Goal: Task Accomplishment & Management: Complete application form

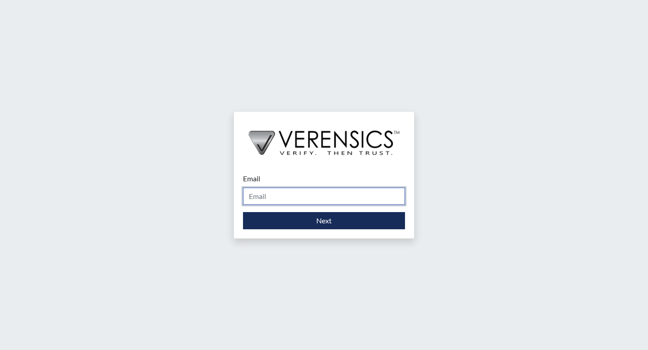
click at [323, 202] on input "Email" at bounding box center [324, 196] width 162 height 17
type input "[DOMAIN_NAME][EMAIL_ADDRESS][DOMAIN_NAME]"
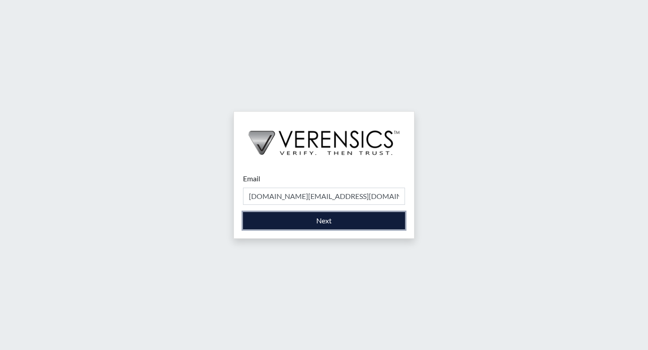
click at [302, 225] on button "Next" at bounding box center [324, 220] width 162 height 17
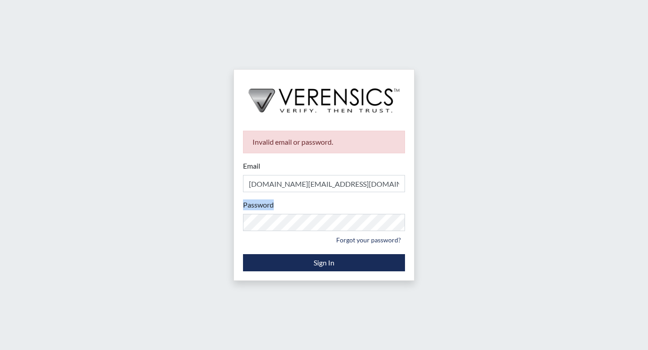
click at [298, 222] on div "Password Please provide your password. Forgot your password?" at bounding box center [324, 222] width 162 height 47
drag, startPoint x: 297, startPoint y: 218, endPoint x: 102, endPoint y: 216, distance: 195.0
click at [102, 216] on div "Invalid email or password. Email [DOMAIN_NAME][EMAIL_ADDRESS][DOMAIN_NAME] Plea…" at bounding box center [324, 175] width 648 height 350
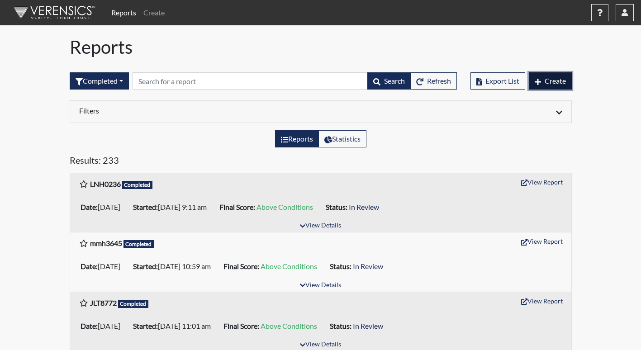
click at [557, 84] on span "Create" at bounding box center [555, 80] width 21 height 9
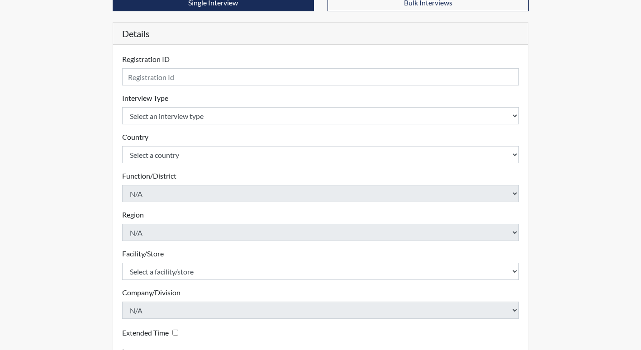
scroll to position [90, 0]
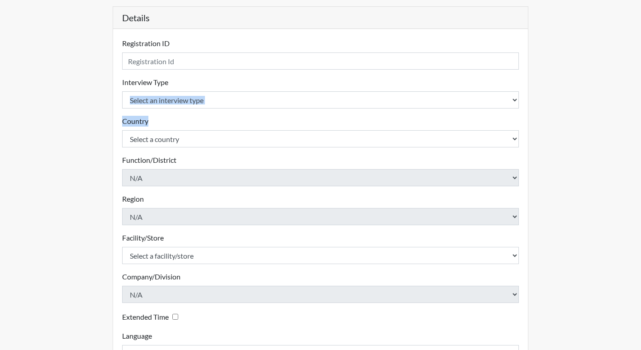
drag, startPoint x: 168, startPoint y: 109, endPoint x: 171, endPoint y: 97, distance: 11.7
click at [171, 97] on form "Registration ID Please provide a registration ID. Interview Type Select an inte…" at bounding box center [320, 200] width 397 height 324
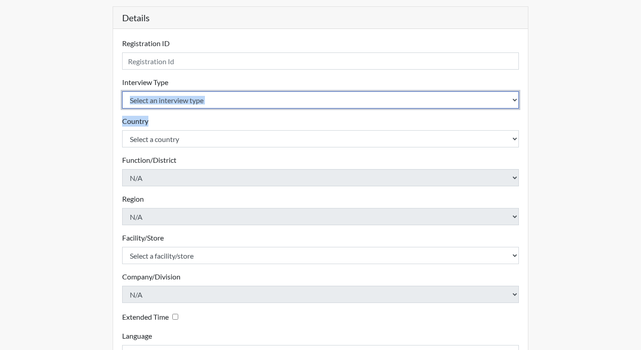
drag, startPoint x: 171, startPoint y: 97, endPoint x: 172, endPoint y: 105, distance: 8.2
click at [172, 105] on select "Select an interview type Corrections Pre-Employment" at bounding box center [320, 99] width 397 height 17
select select "ff733e93-e1bf-11ea-9c9f-0eff0cf7eb8f"
click at [122, 91] on select "Select an interview type Corrections Pre-Employment" at bounding box center [320, 99] width 397 height 17
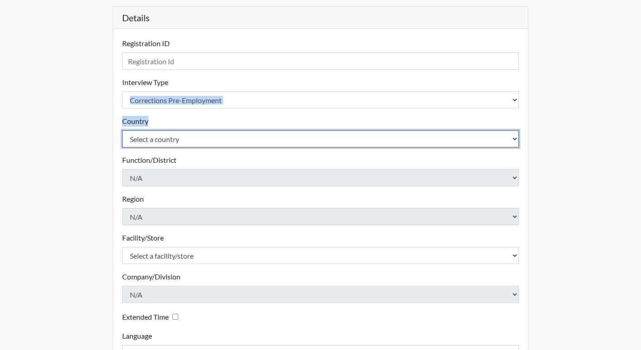
click at [179, 145] on select "Select a country [GEOGRAPHIC_DATA] [GEOGRAPHIC_DATA]" at bounding box center [320, 138] width 397 height 17
select select "united-states-of-[GEOGRAPHIC_DATA]"
click at [122, 130] on select "Select a country [GEOGRAPHIC_DATA] [GEOGRAPHIC_DATA]" at bounding box center [320, 138] width 397 height 17
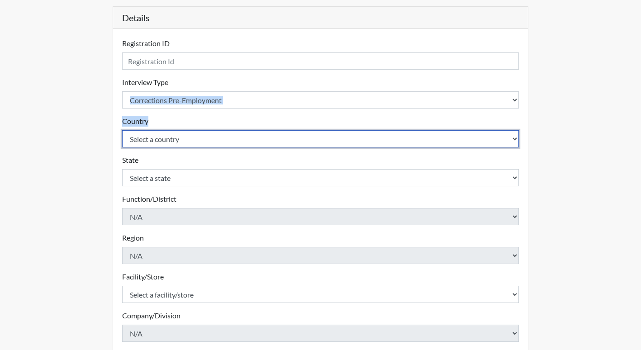
scroll to position [136, 0]
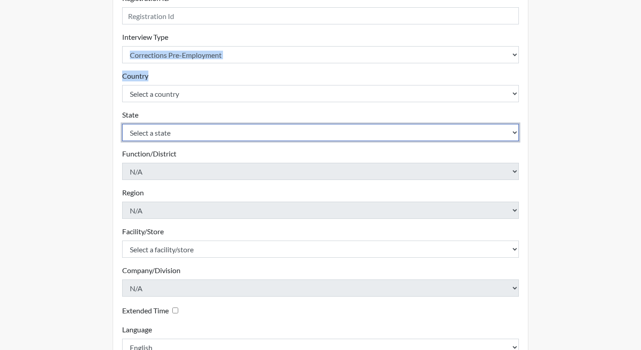
click at [172, 137] on select "Select a state [US_STATE] [US_STATE] [US_STATE] [US_STATE] [US_STATE] [US_STATE…" at bounding box center [320, 132] width 397 height 17
select select "GA"
click at [122, 124] on select "Select a state [US_STATE] [US_STATE] [US_STATE] [US_STATE] [US_STATE] [US_STATE…" at bounding box center [320, 132] width 397 height 17
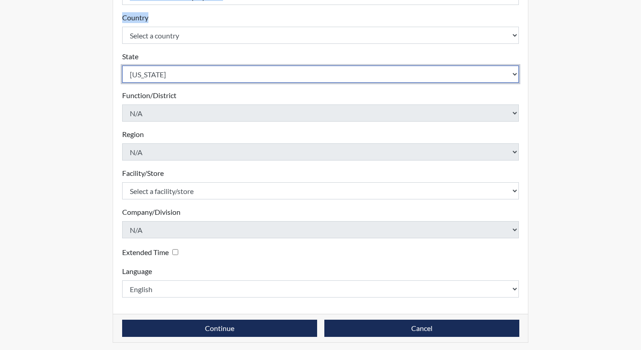
scroll to position [198, 0]
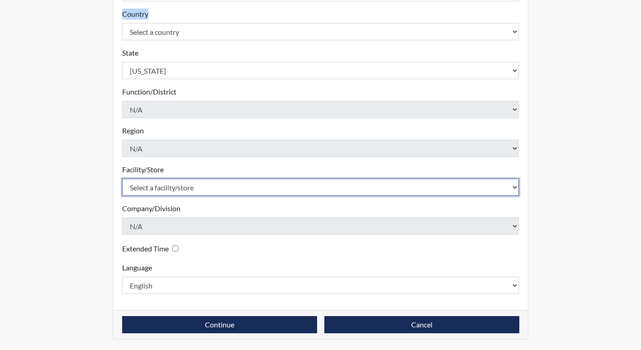
click at [164, 191] on select "Select a facility/store [PERSON_NAME] PDC Pulaski SP" at bounding box center [320, 187] width 397 height 17
select select "07d467a1-a762-4c04-a0fd-01b52b78d04c"
click at [122, 179] on select "Select a facility/store [PERSON_NAME] PDC Pulaski SP" at bounding box center [320, 187] width 397 height 17
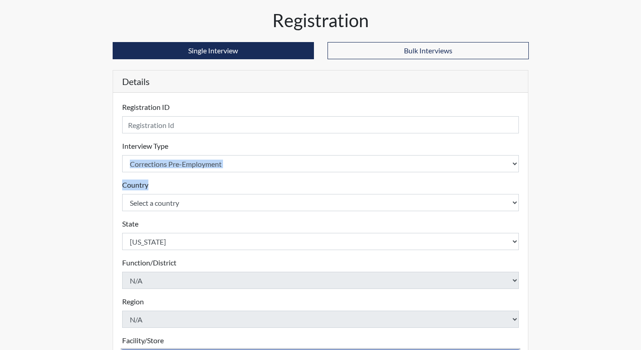
scroll to position [17, 0]
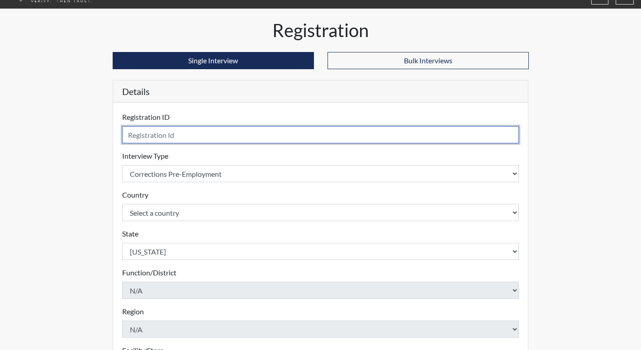
click at [157, 140] on input "text" at bounding box center [320, 134] width 397 height 17
